Goal: Navigation & Orientation: Find specific page/section

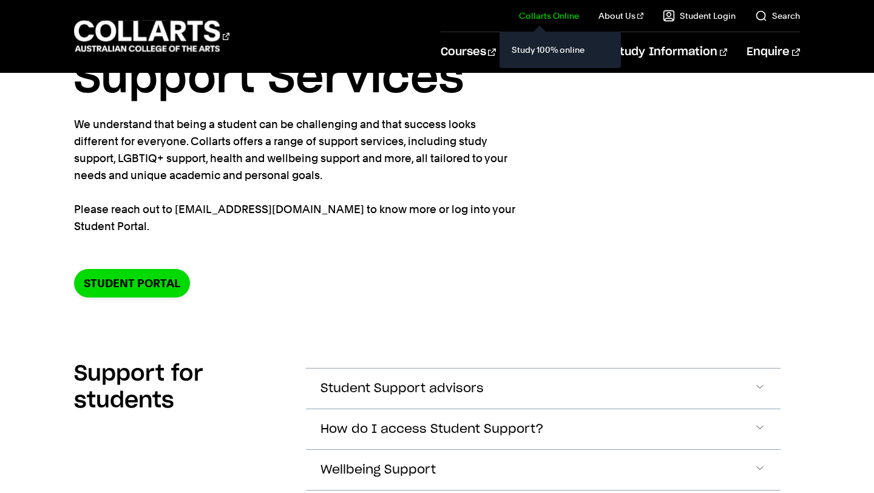
click at [572, 15] on link "Collarts Online" at bounding box center [549, 16] width 60 height 12
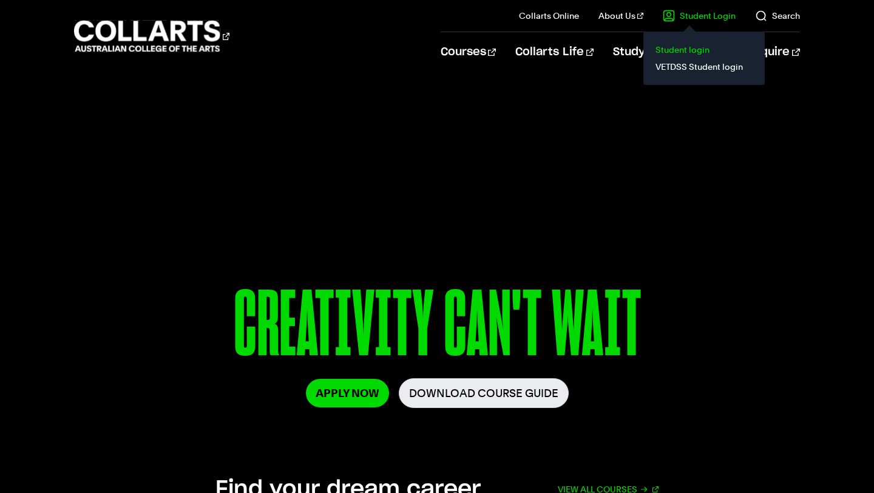
click at [680, 47] on link "Student login" at bounding box center [704, 49] width 102 height 17
click at [668, 46] on link "Student login" at bounding box center [704, 49] width 102 height 17
click at [683, 49] on link "Student login" at bounding box center [704, 49] width 102 height 17
